Goal: Task Accomplishment & Management: Manage account settings

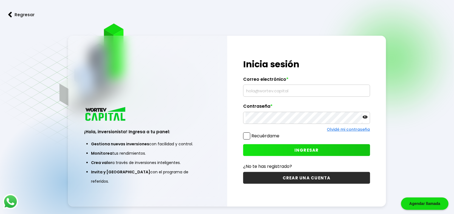
click at [309, 92] on input "text" at bounding box center [307, 91] width 122 height 12
type input "[EMAIL_ADDRESS][DOMAIN_NAME]"
click at [250, 136] on label "Recuérdame" at bounding box center [261, 135] width 36 height 7
click at [281, 133] on input "Recuérdame" at bounding box center [281, 133] width 0 height 0
click at [307, 150] on span "INGRESAR" at bounding box center [307, 150] width 24 height 6
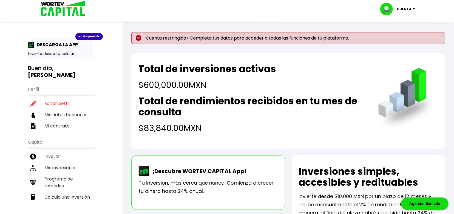
click at [408, 9] on p "Cuenta" at bounding box center [404, 9] width 15 height 8
click at [401, 23] on link "Editar perfil" at bounding box center [398, 26] width 21 height 6
select select "Hombre"
select select "Posgrado"
select select "TL"
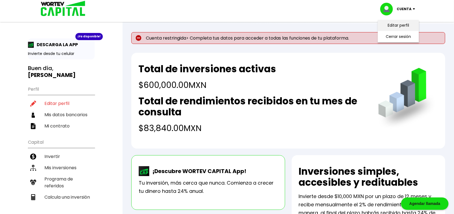
select select "BBVA Bancomer"
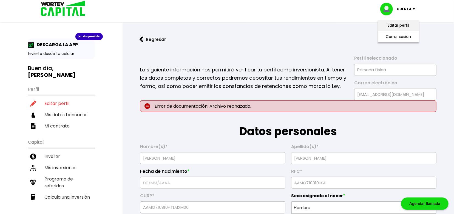
type input "[DATE]"
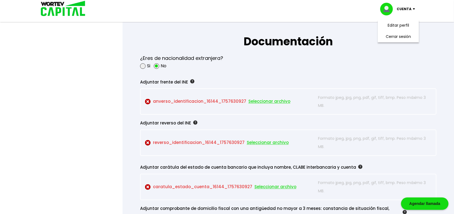
scroll to position [439, 0]
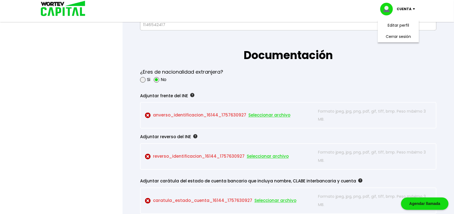
click at [261, 114] on span "Seleccionar archivo" at bounding box center [270, 115] width 42 height 8
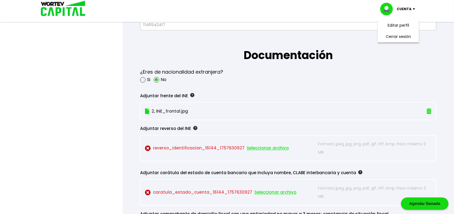
click at [279, 147] on span "Seleccionar archivo" at bounding box center [268, 148] width 42 height 8
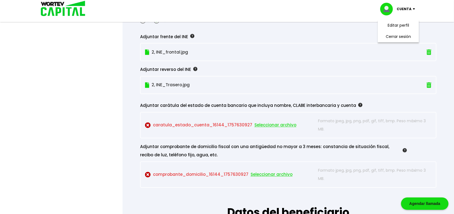
scroll to position [512, 0]
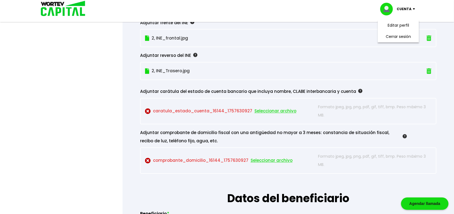
click at [259, 159] on span "Seleccionar archivo" at bounding box center [272, 160] width 42 height 8
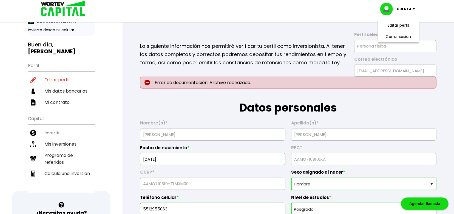
scroll to position [0, 0]
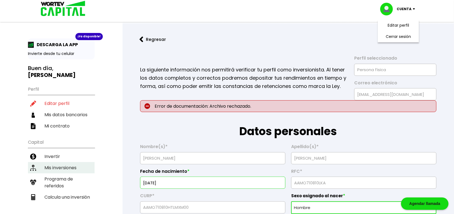
click at [57, 162] on li "Mis inversiones" at bounding box center [61, 167] width 67 height 11
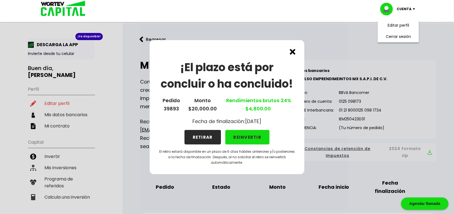
click at [255, 134] on button "REINVERTIR" at bounding box center [248, 137] width 44 height 15
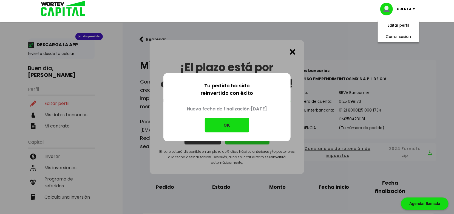
click at [233, 123] on button "OK" at bounding box center [227, 125] width 44 height 15
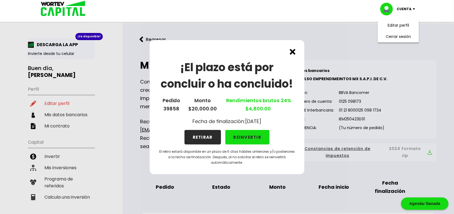
click at [248, 136] on button "REINVERTIR" at bounding box center [248, 137] width 44 height 15
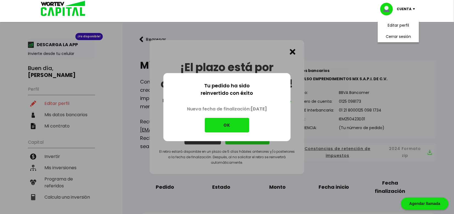
click at [234, 123] on button "OK" at bounding box center [227, 125] width 44 height 15
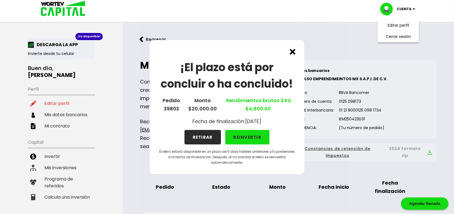
click at [247, 135] on button "REINVERTIR" at bounding box center [248, 137] width 44 height 15
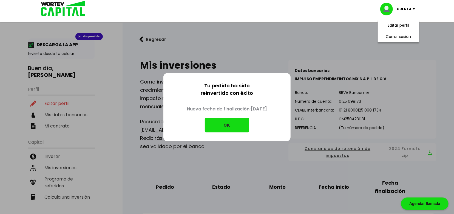
click at [233, 124] on button "OK" at bounding box center [227, 125] width 44 height 15
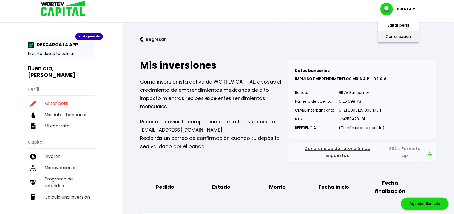
click at [400, 36] on li "Cerrar sesión" at bounding box center [399, 36] width 44 height 11
